Goal: Information Seeking & Learning: Understand process/instructions

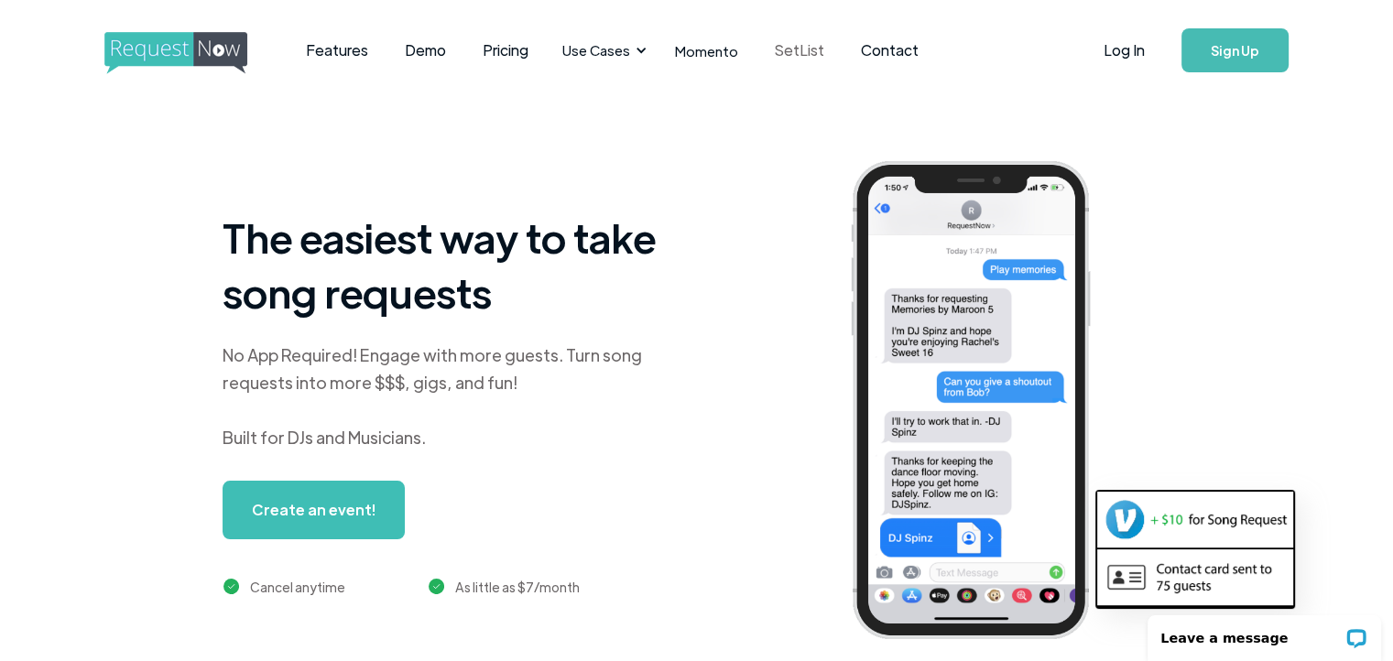
click at [781, 52] on link "SetList" at bounding box center [800, 50] width 86 height 57
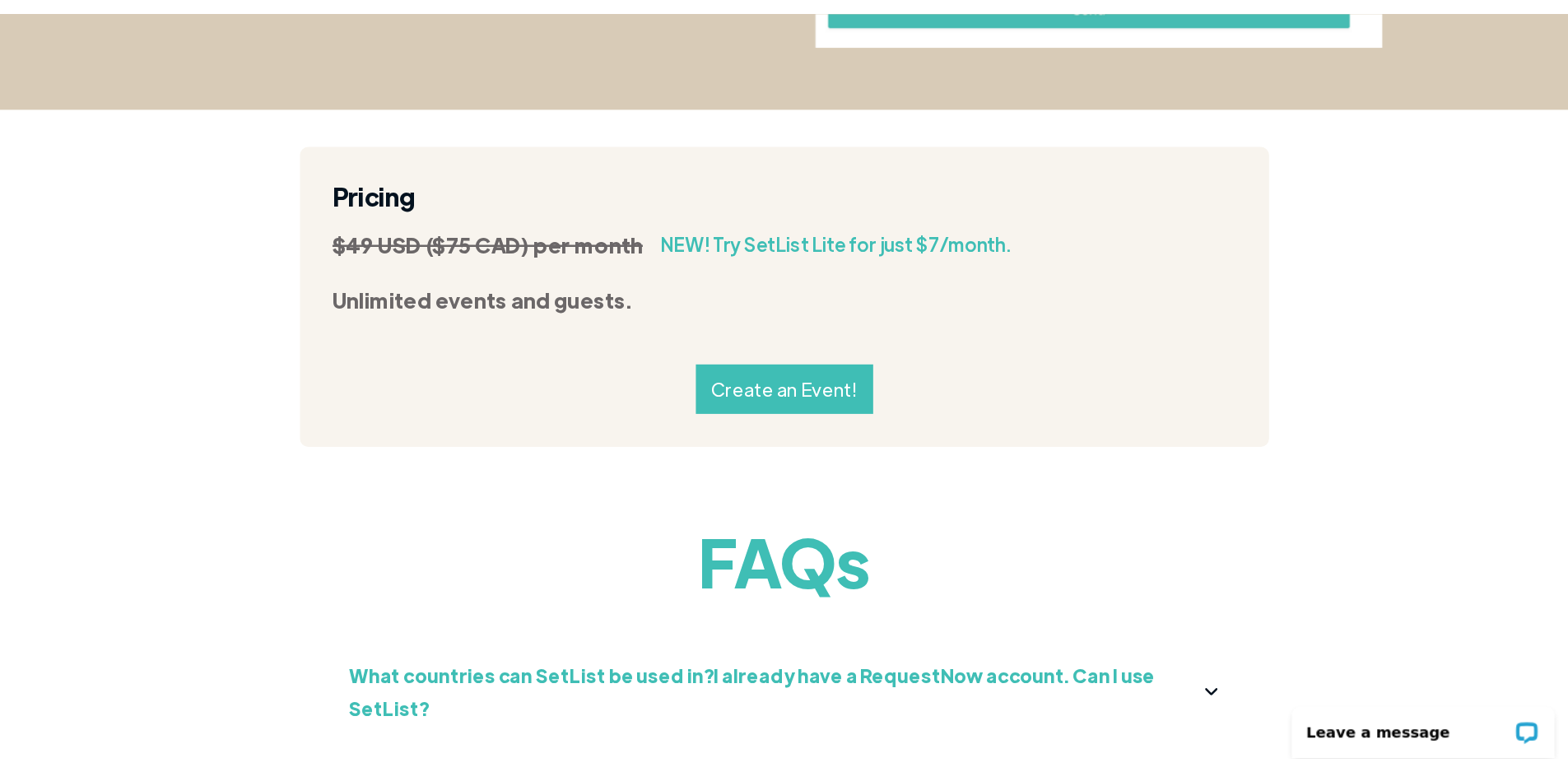
scroll to position [1703, 0]
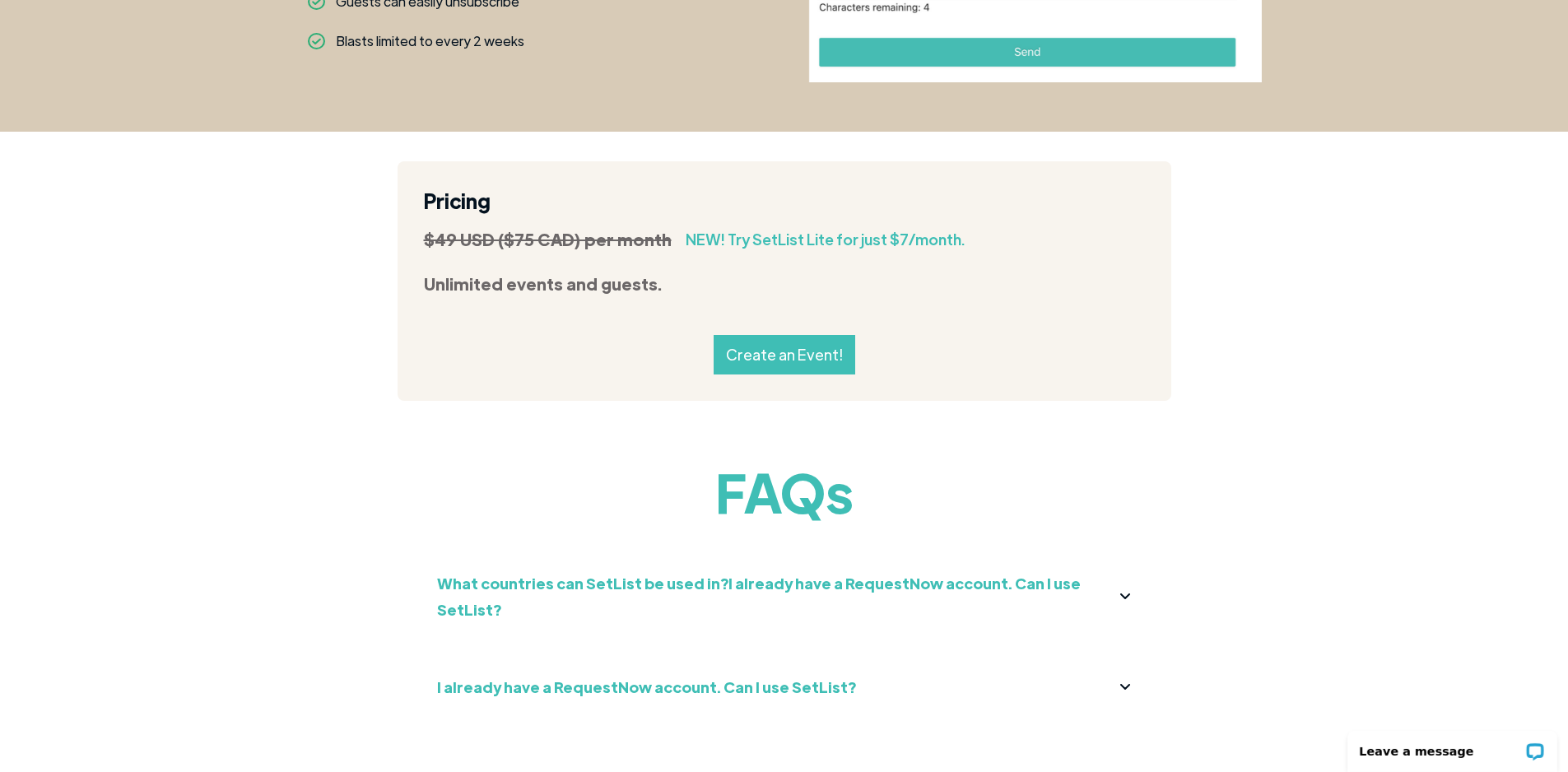
click at [585, 573] on strong "What countries can SetList be used in?I already have a RequestNow account. Can …" at bounding box center [758, 596] width 643 height 45
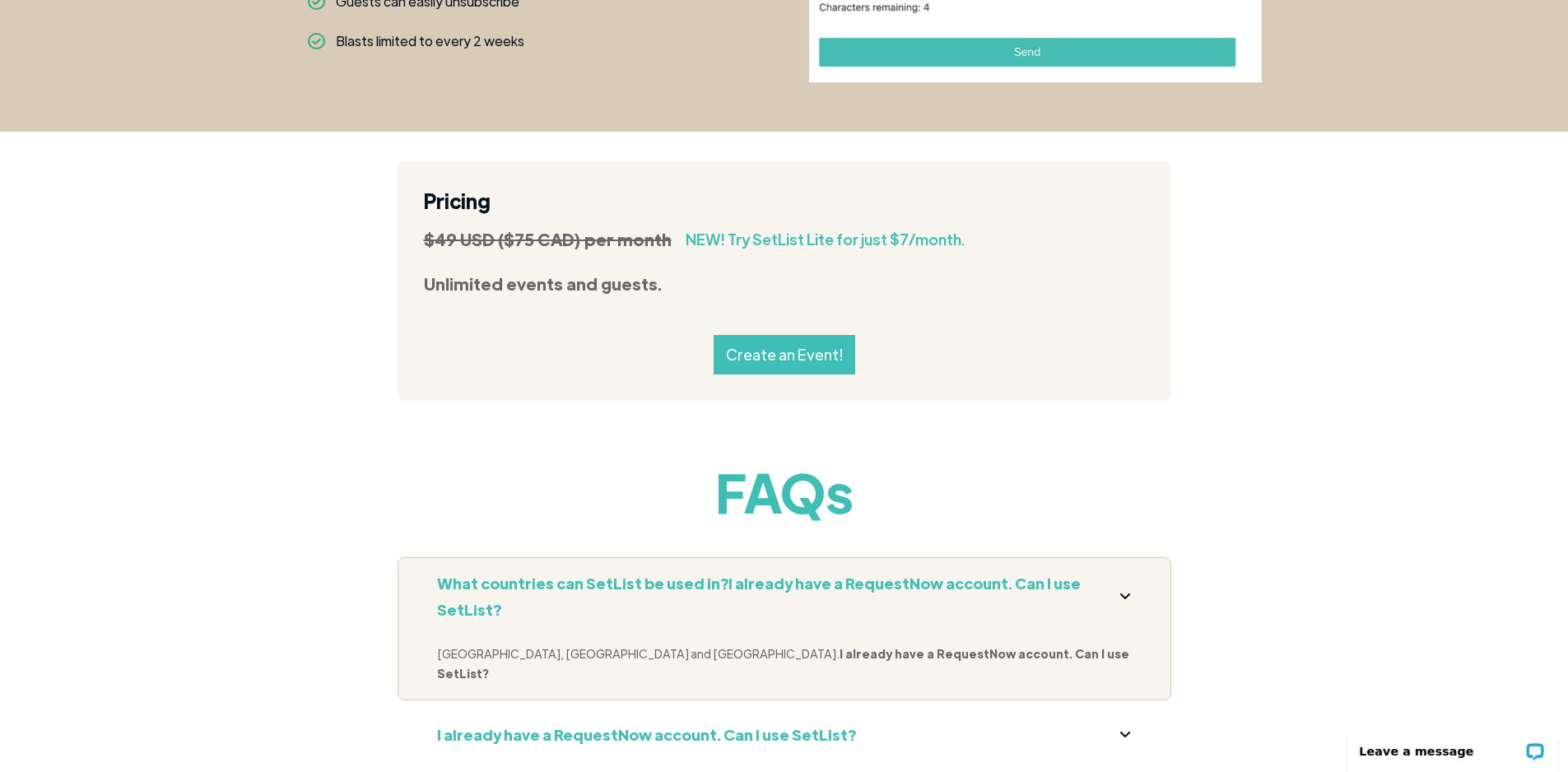
click at [594, 573] on strong "What countries can SetList be used in?I already have a RequestNow account. Can …" at bounding box center [758, 596] width 643 height 45
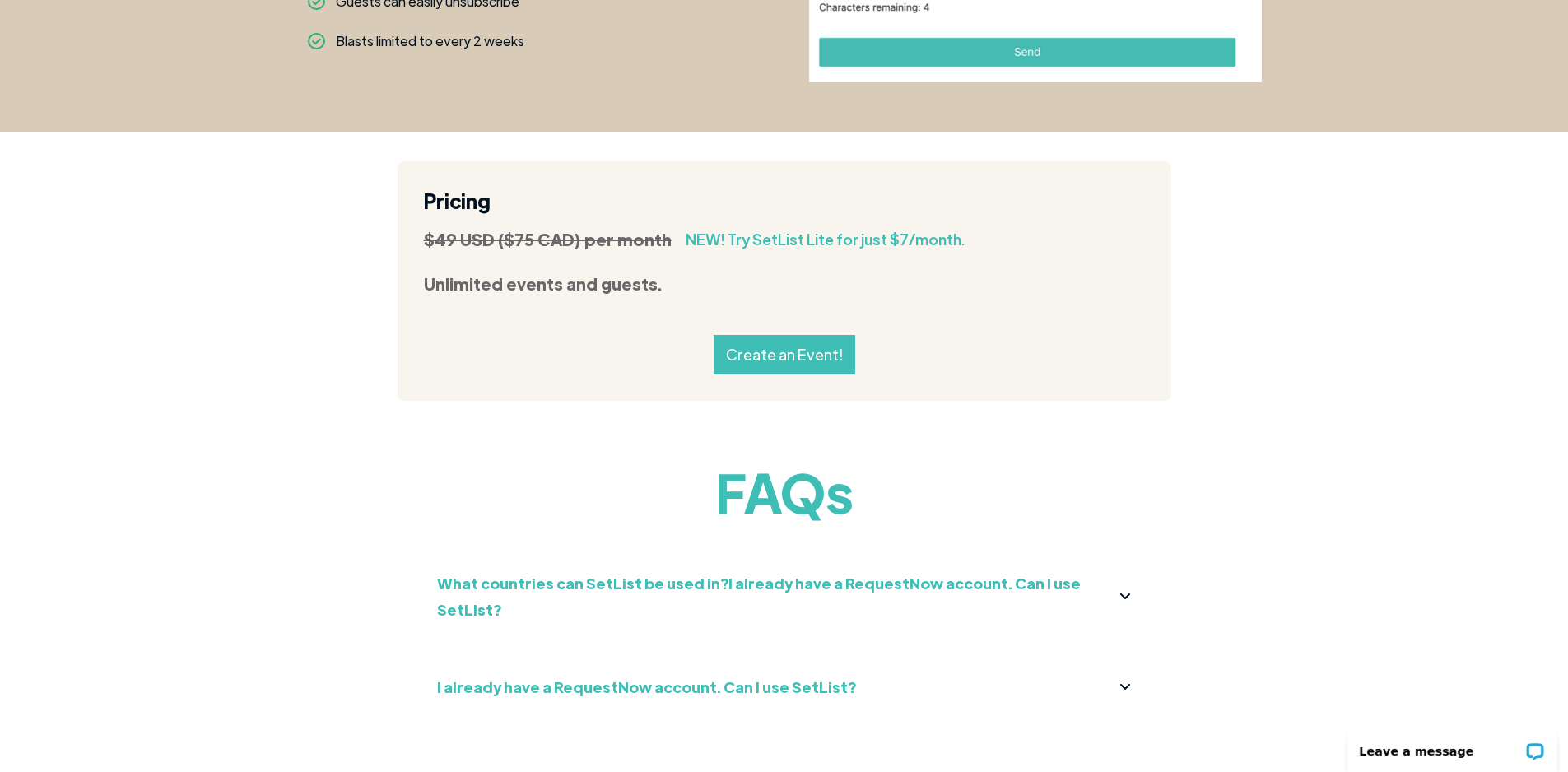
click at [616, 593] on strong "I already have a RequestNow account. Can I use SetList?" at bounding box center [646, 687] width 419 height 19
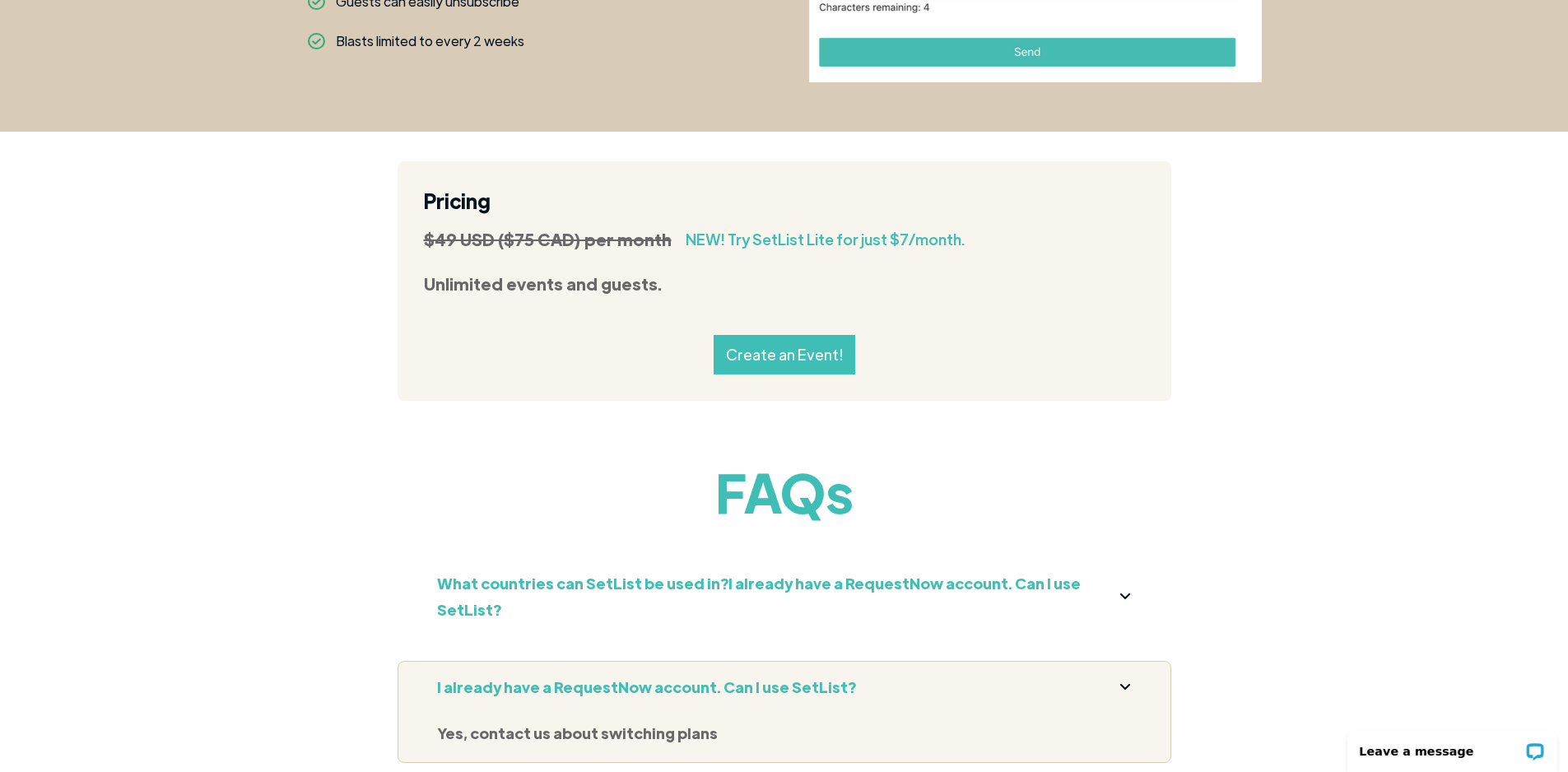
click at [616, 593] on strong "I already have a RequestNow account. Can I use SetList?" at bounding box center [646, 687] width 419 height 19
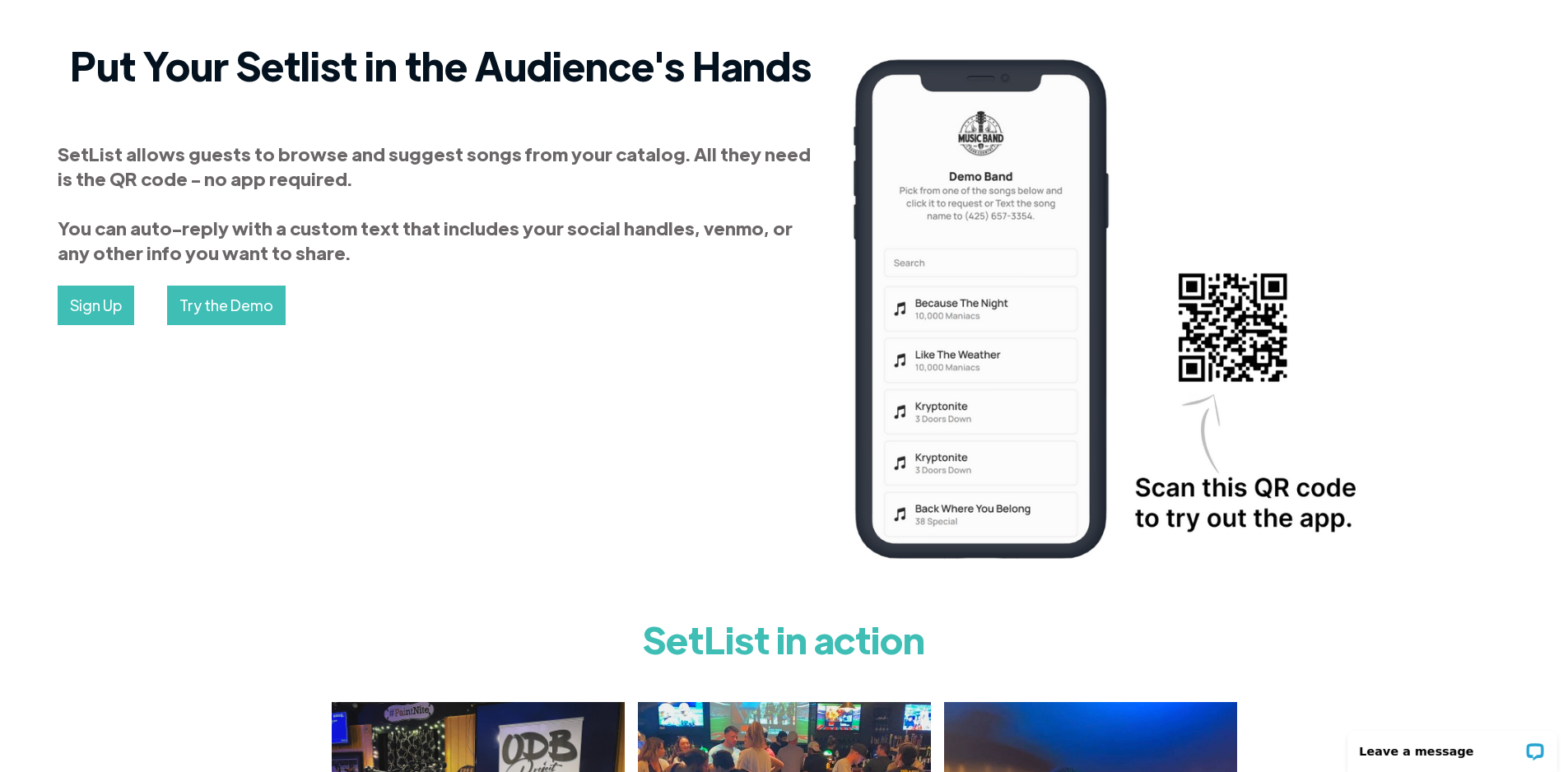
scroll to position [0, 0]
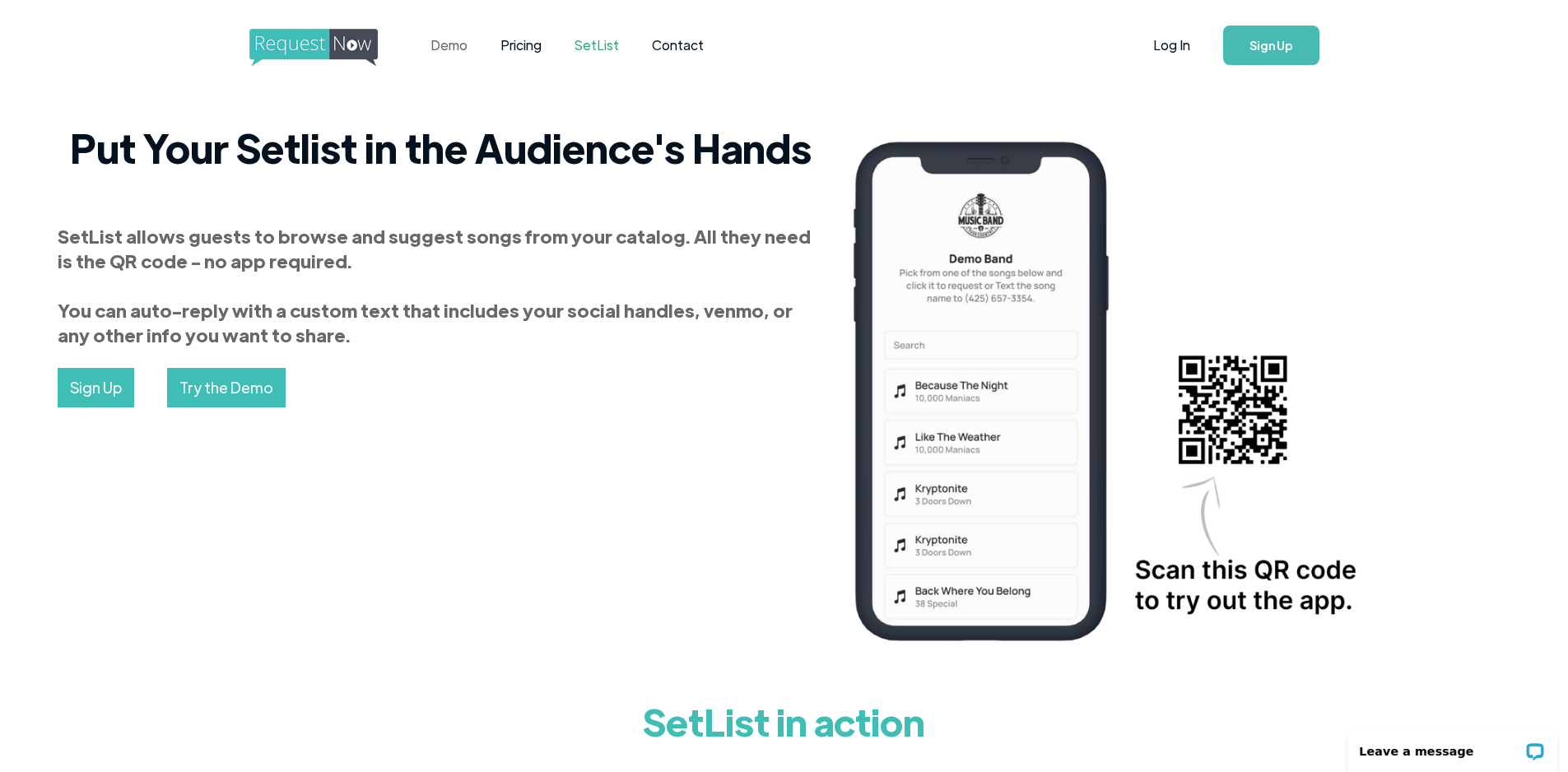
click at [456, 45] on link "Demo" at bounding box center [449, 45] width 70 height 51
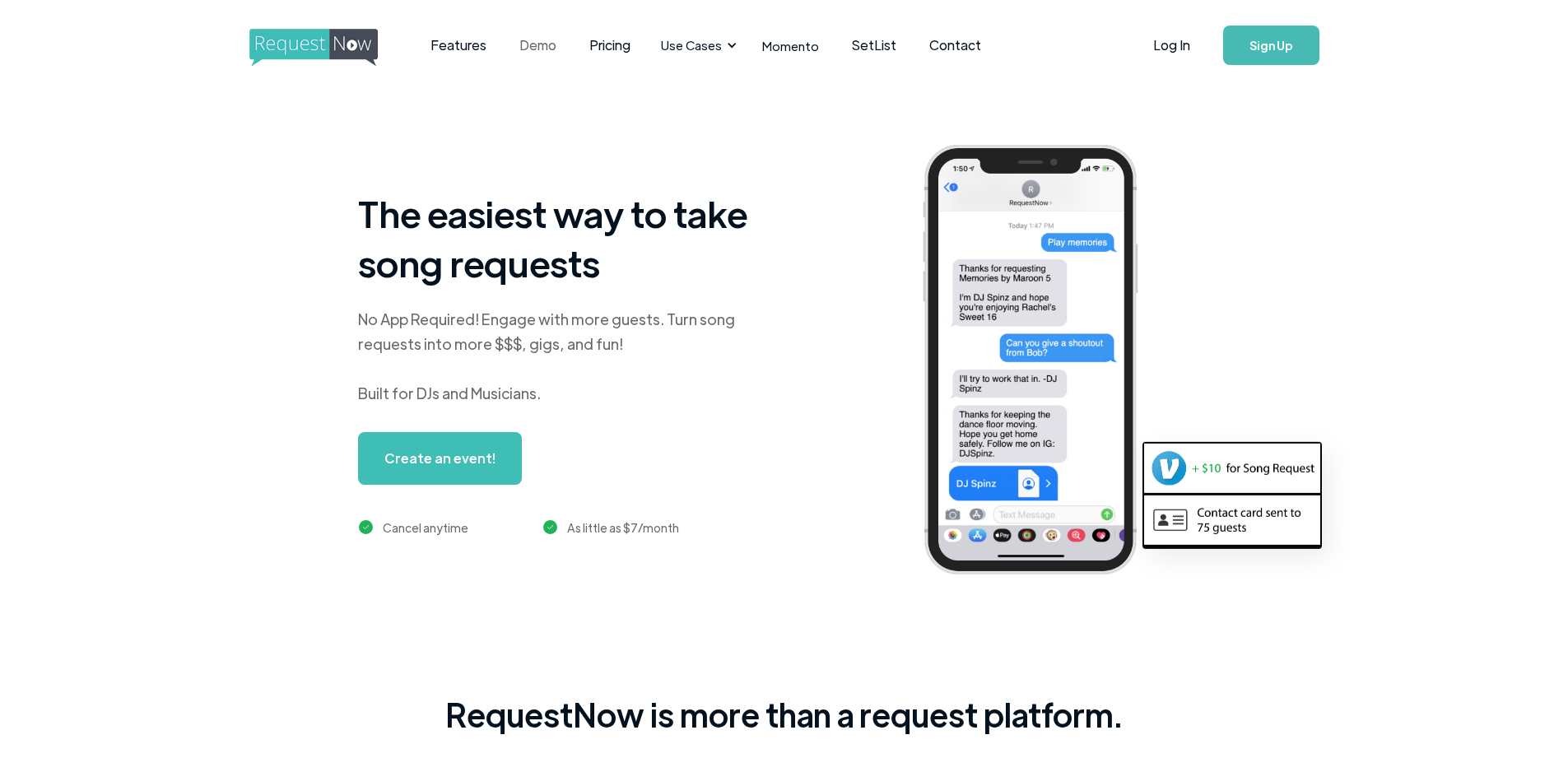
click at [530, 44] on link "Demo" at bounding box center [538, 45] width 70 height 51
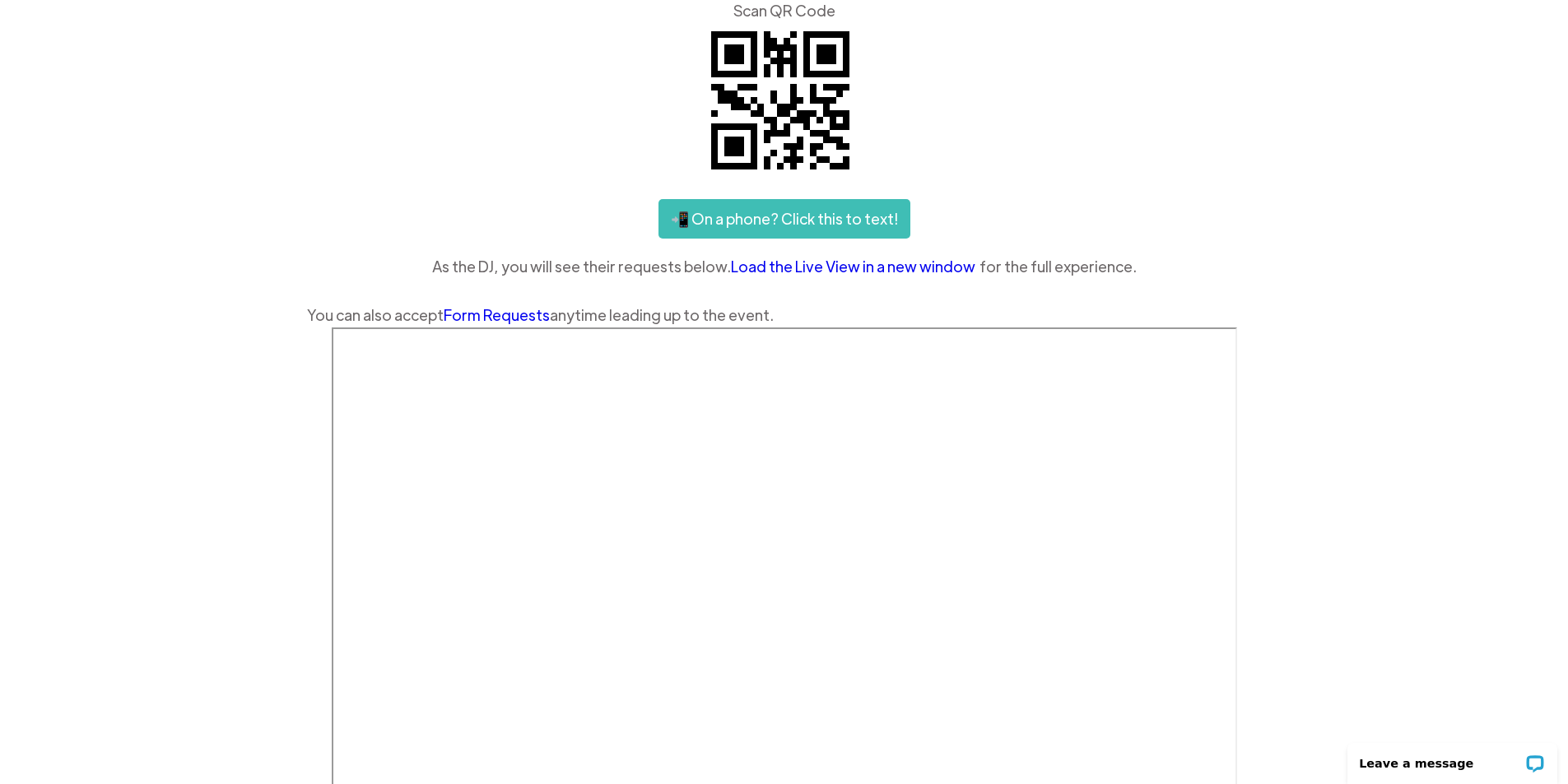
scroll to position [247, 0]
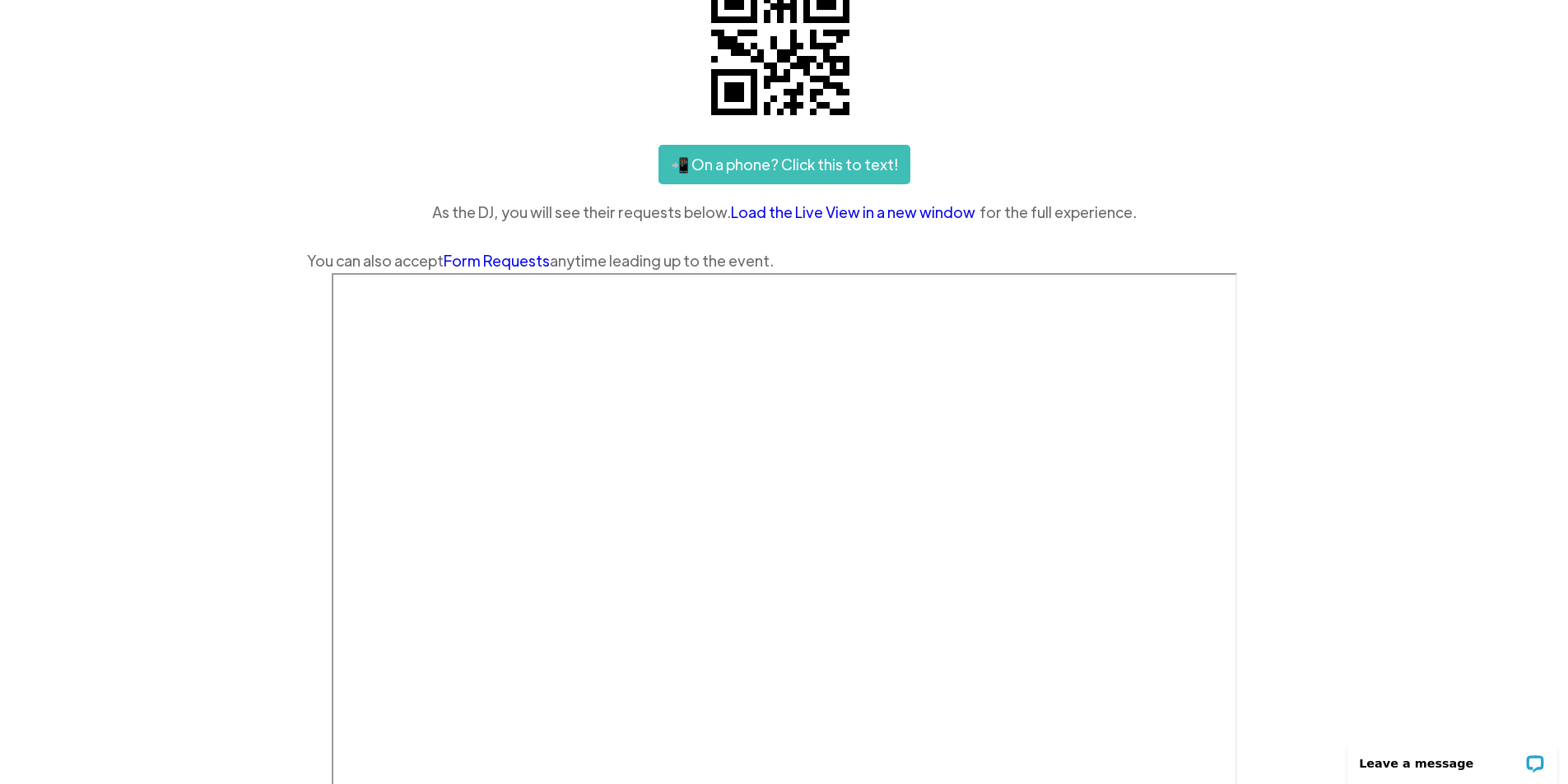
click at [164, 336] on div "Features Demo Pricing Use Cases Wedding + Private Events Karaoke DJs Bar/Club &…" at bounding box center [784, 388] width 1568 height 1271
click at [156, 433] on div "Features Demo Pricing Use Cases Wedding + Private Events Karaoke DJs Bar/Club &…" at bounding box center [784, 388] width 1568 height 1271
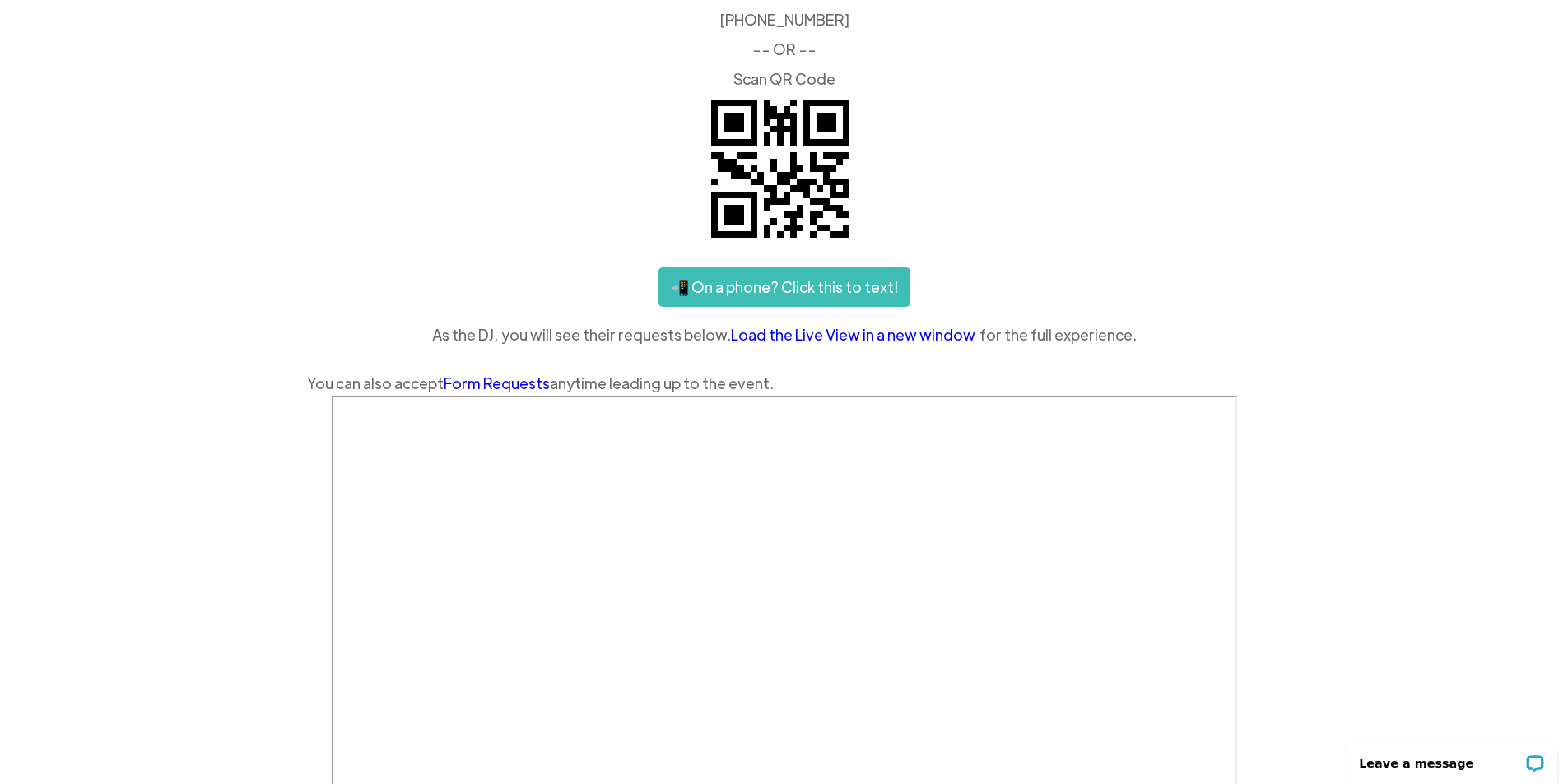
scroll to position [83, 0]
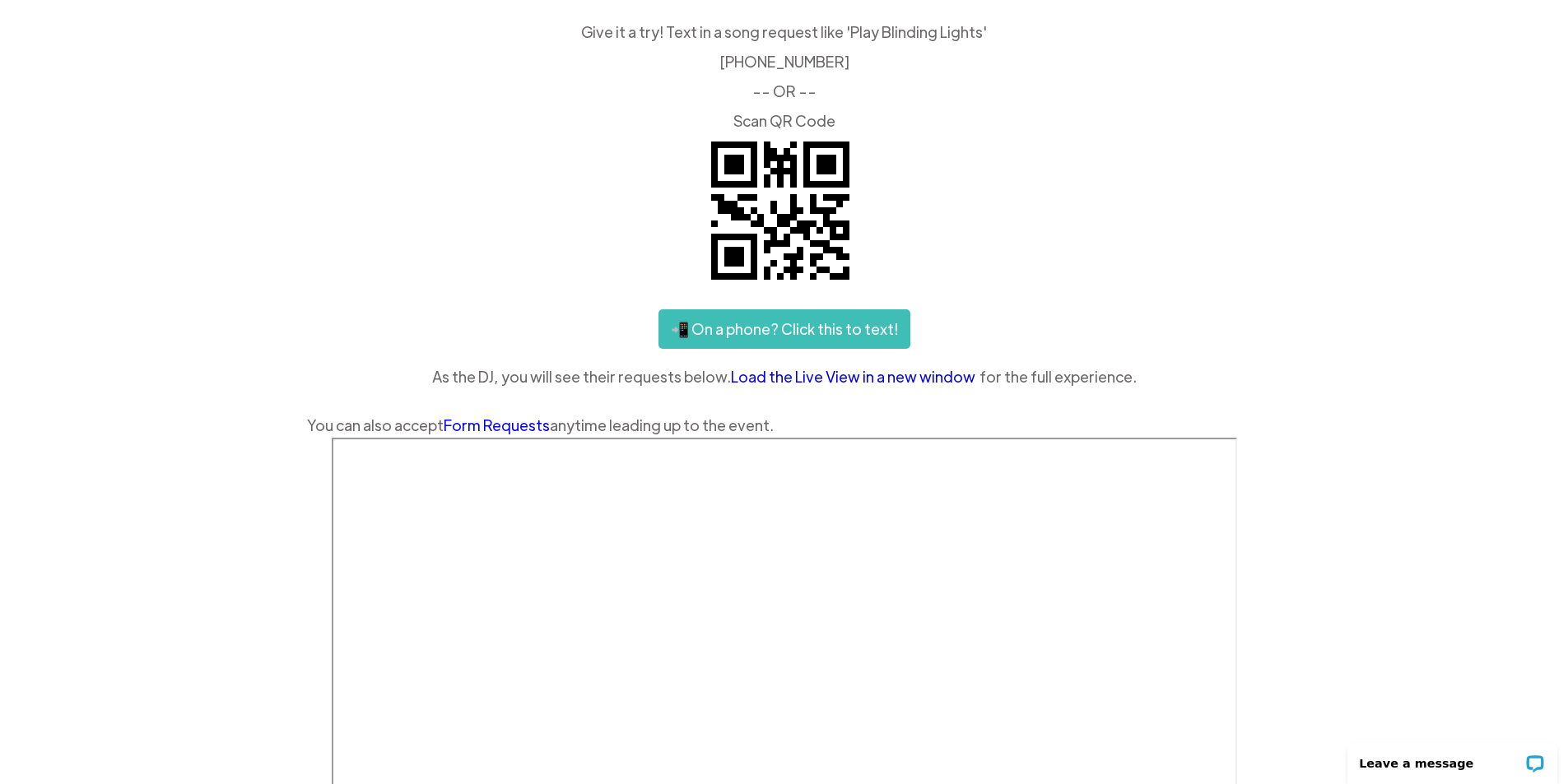
click at [883, 374] on link "Load the Live View in a new window" at bounding box center [855, 376] width 249 height 24
click at [1088, 263] on div "Give it a try! Text in a song request like 'Play Blinding Lights' ‍ (425) 657-3…" at bounding box center [784, 231] width 955 height 413
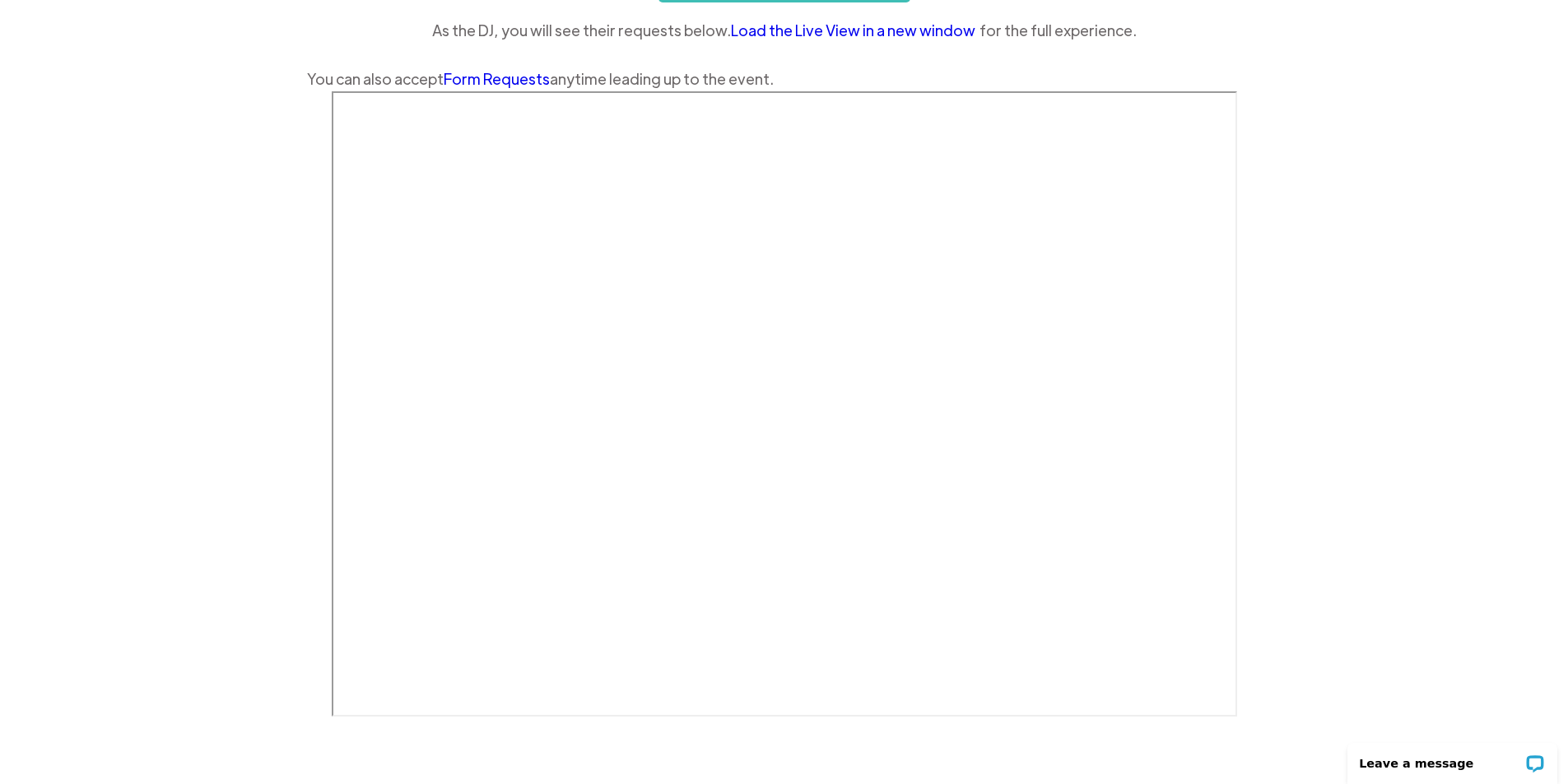
scroll to position [411, 0]
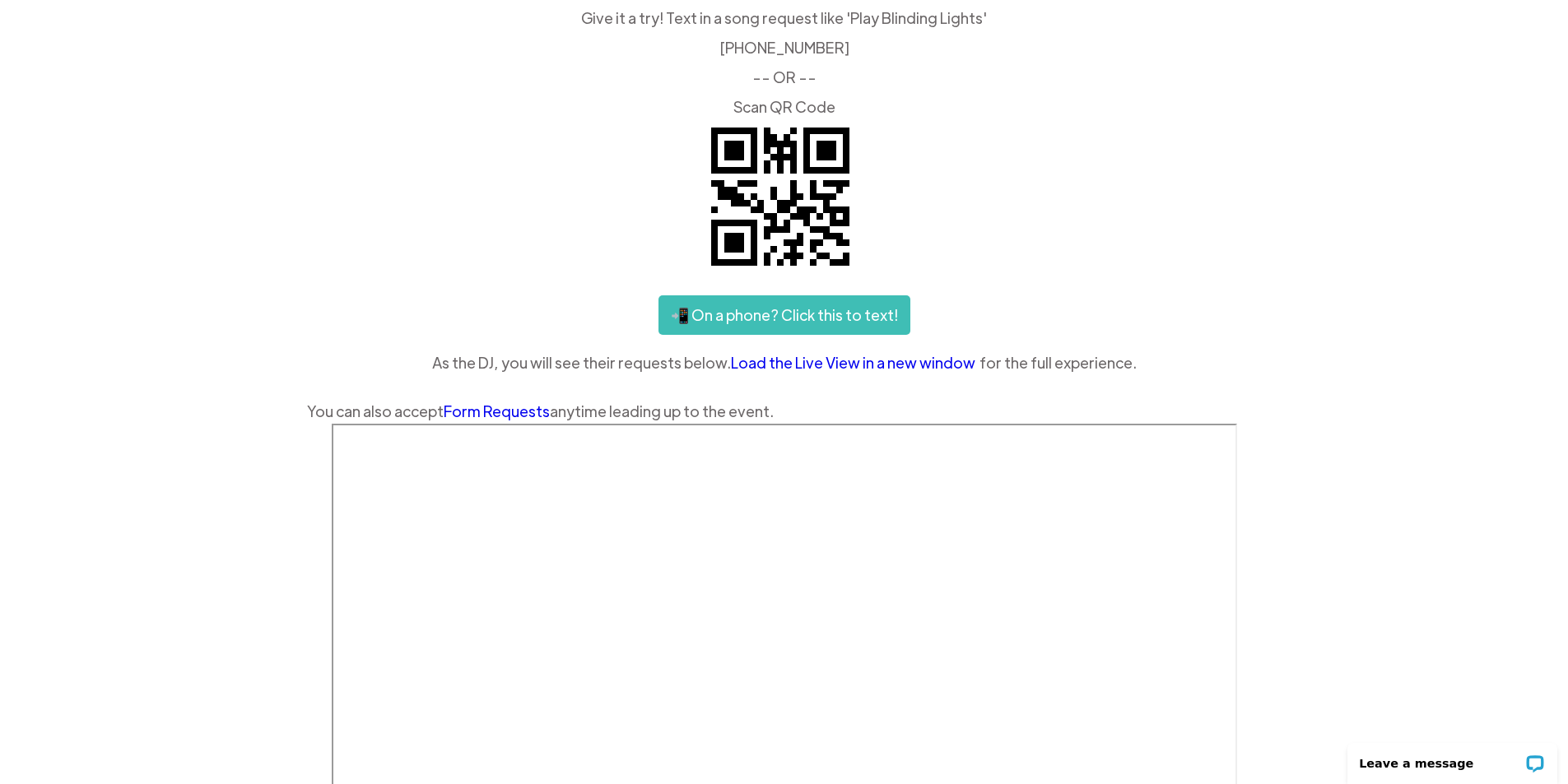
scroll to position [71, 0]
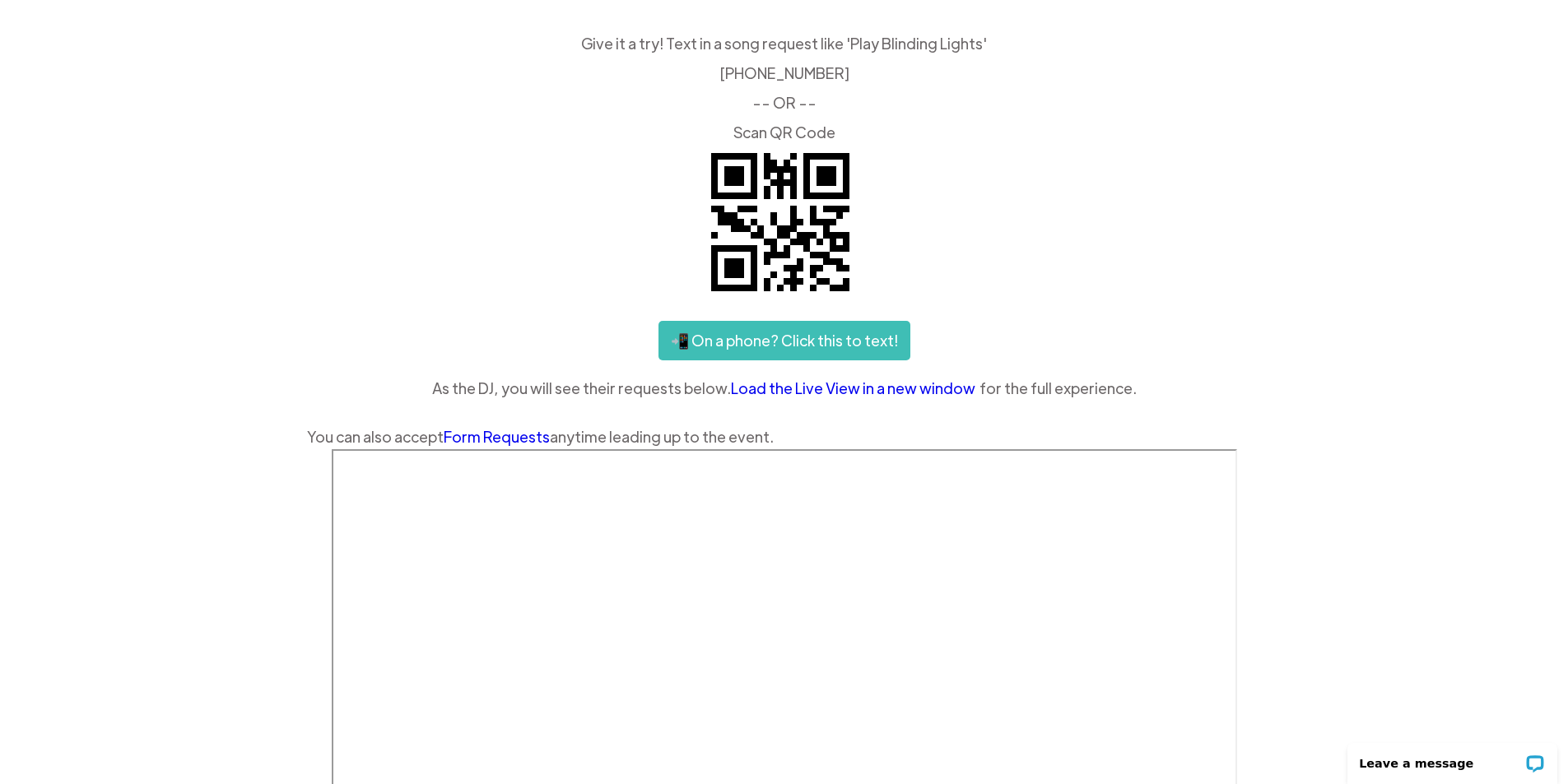
click at [848, 347] on link "📲 On a phone? Click this to text!" at bounding box center [784, 340] width 252 height 40
click at [954, 241] on div "Give it a try! Text in a song request like 'Play Blinding Lights' ‍ [PHONE_NUMB…" at bounding box center [784, 242] width 955 height 413
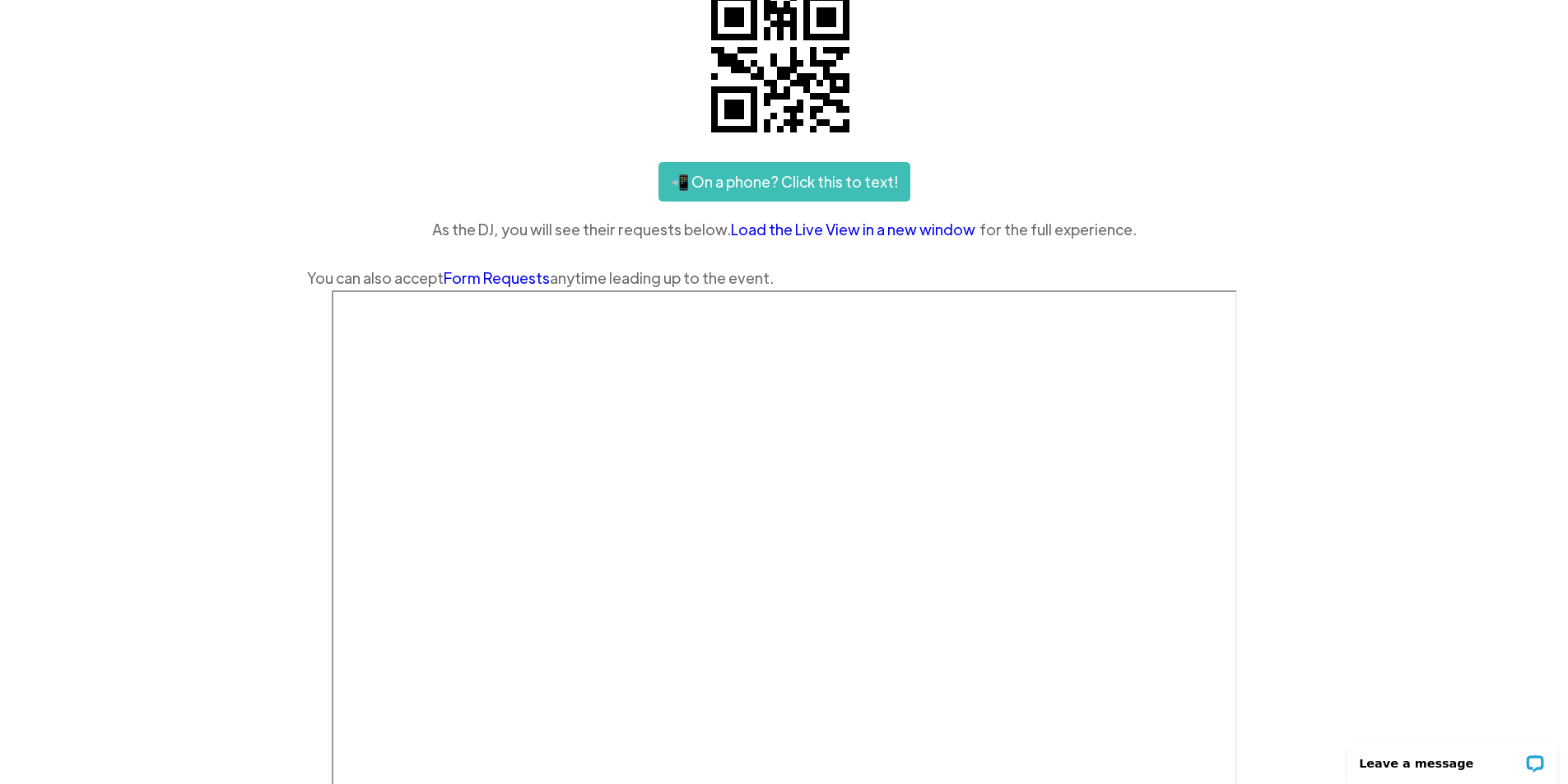
scroll to position [400, 0]
